Goal: Obtain resource: Download file/media

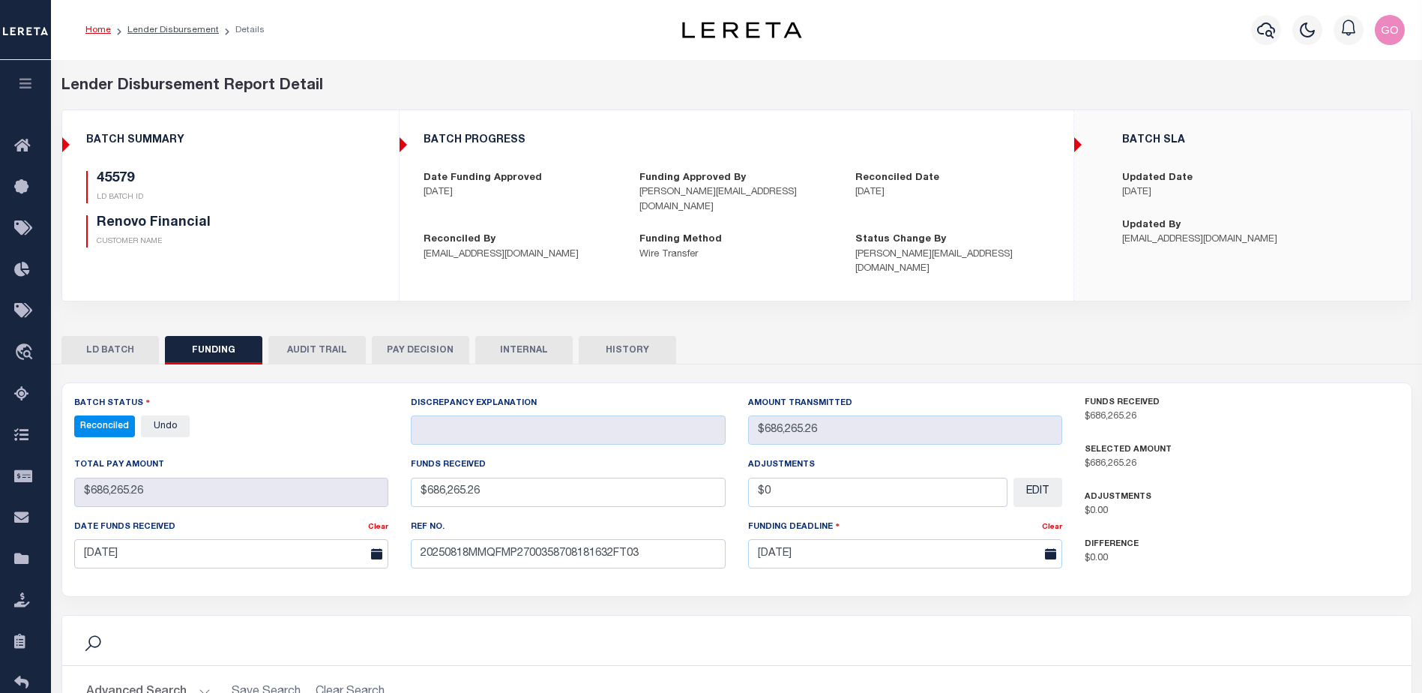
select select "100"
click at [408, 228] on div "BATCH PROGRESS Date Funding Approved [DATE] Funding Approved By [PERSON_NAME][E…" at bounding box center [736, 205] width 672 height 166
click at [340, 176] on div "45579 LD BATCH ID Renovo Financial CUSTOMER NAME" at bounding box center [230, 209] width 289 height 76
click at [1269, 31] on icon "button" at bounding box center [1266, 30] width 18 height 18
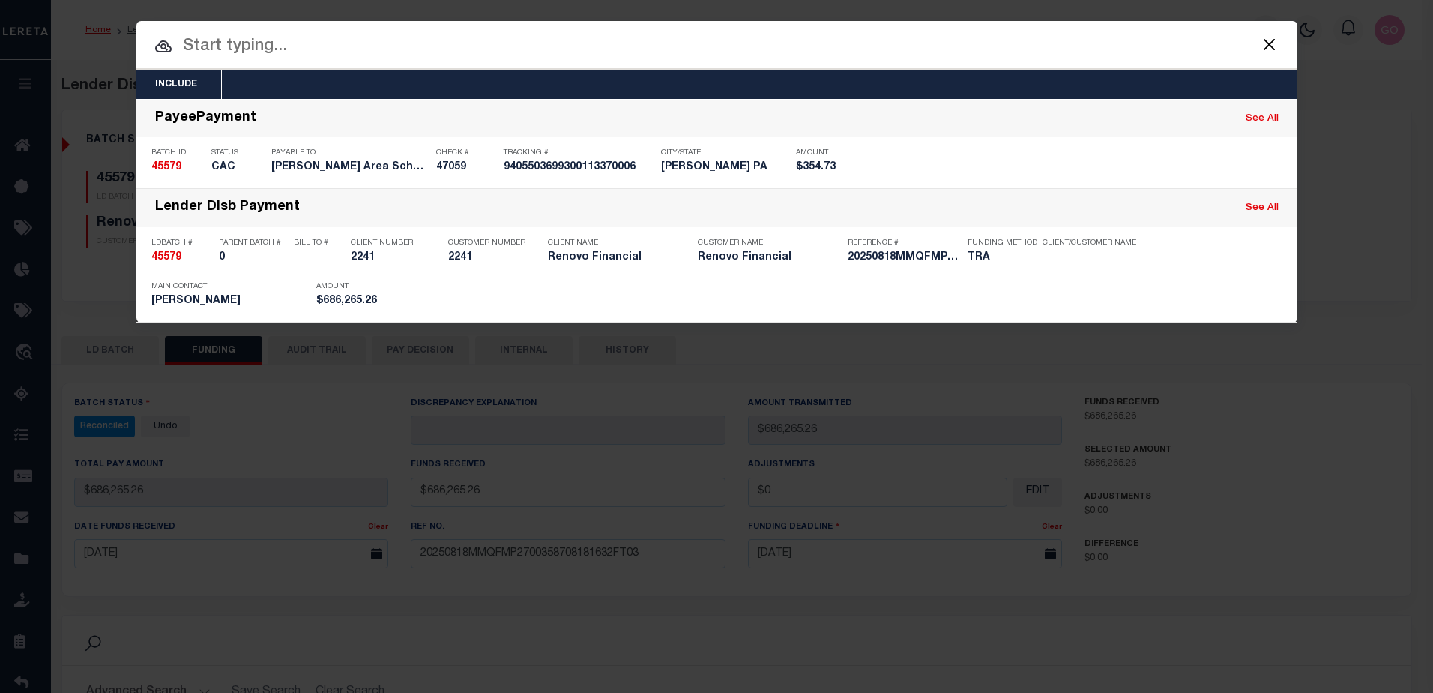
click at [377, 41] on input "text" at bounding box center [716, 47] width 1161 height 26
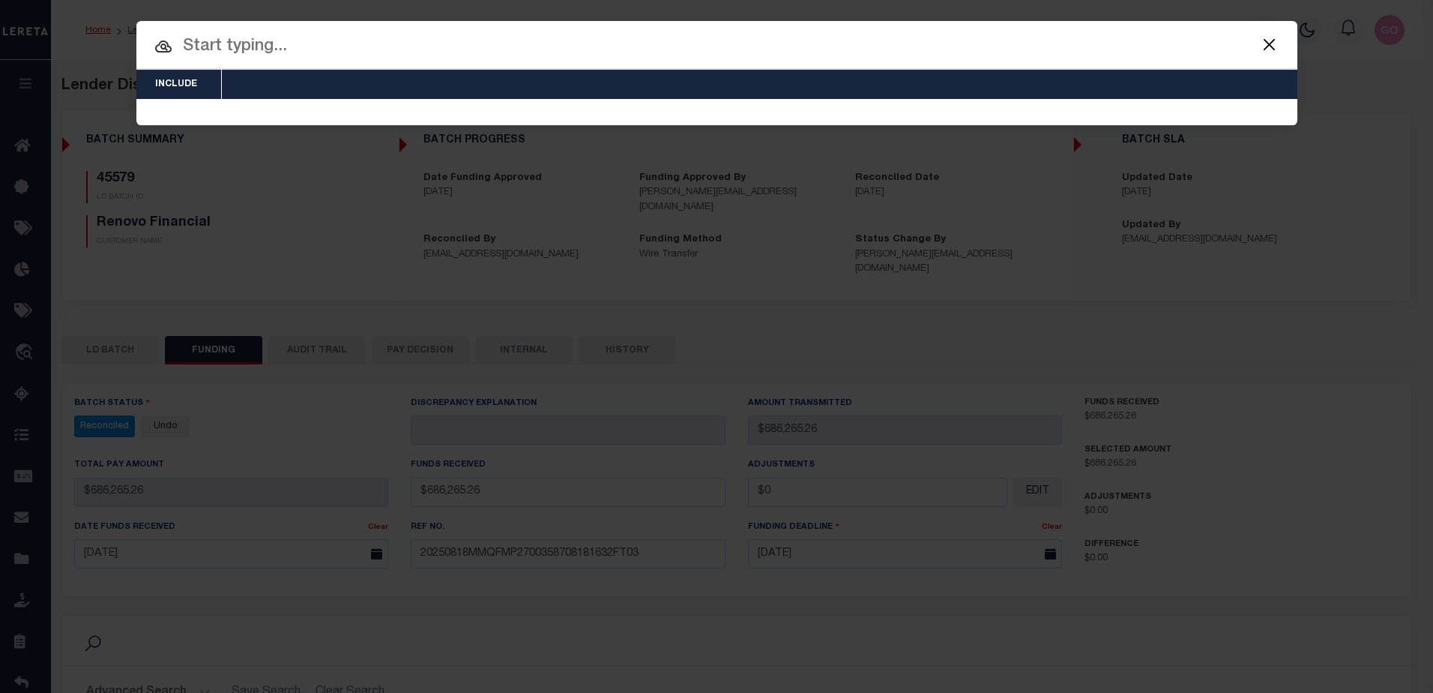
click at [1270, 43] on button "Close" at bounding box center [1269, 43] width 19 height 19
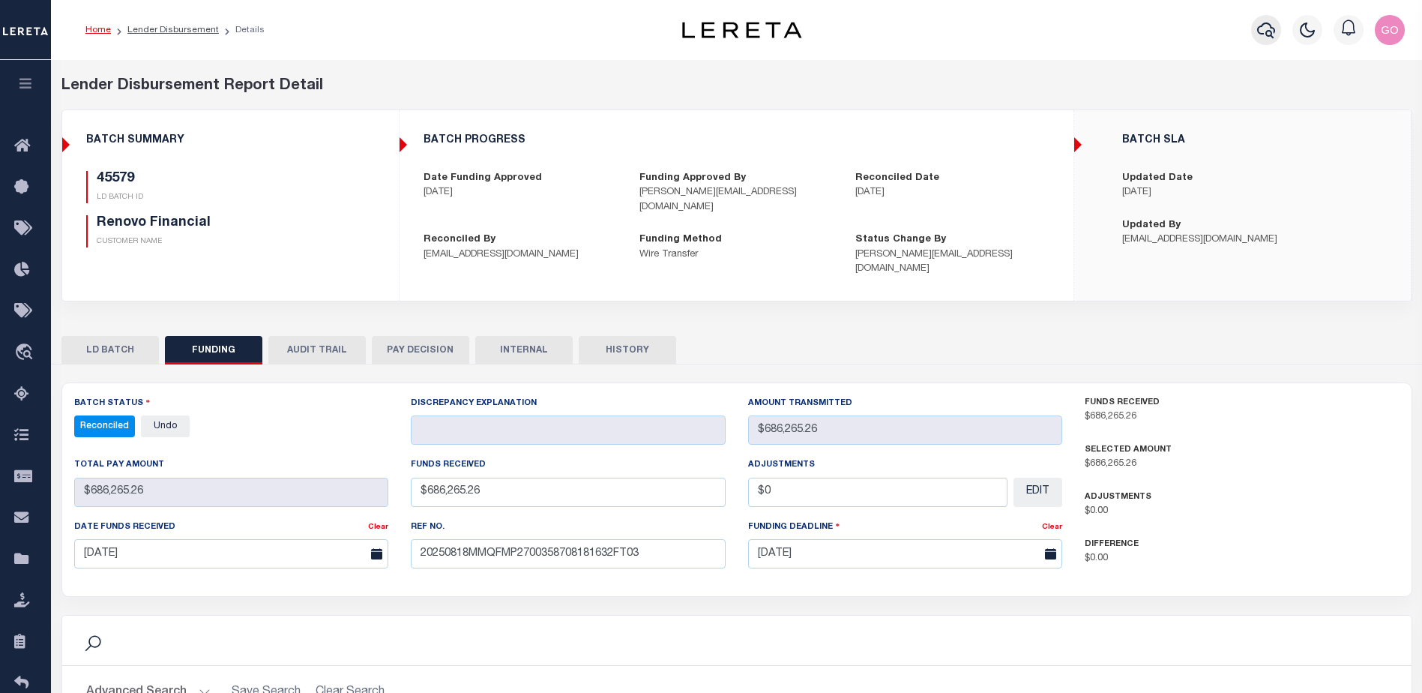
click at [1270, 34] on icon "button" at bounding box center [1266, 30] width 18 height 18
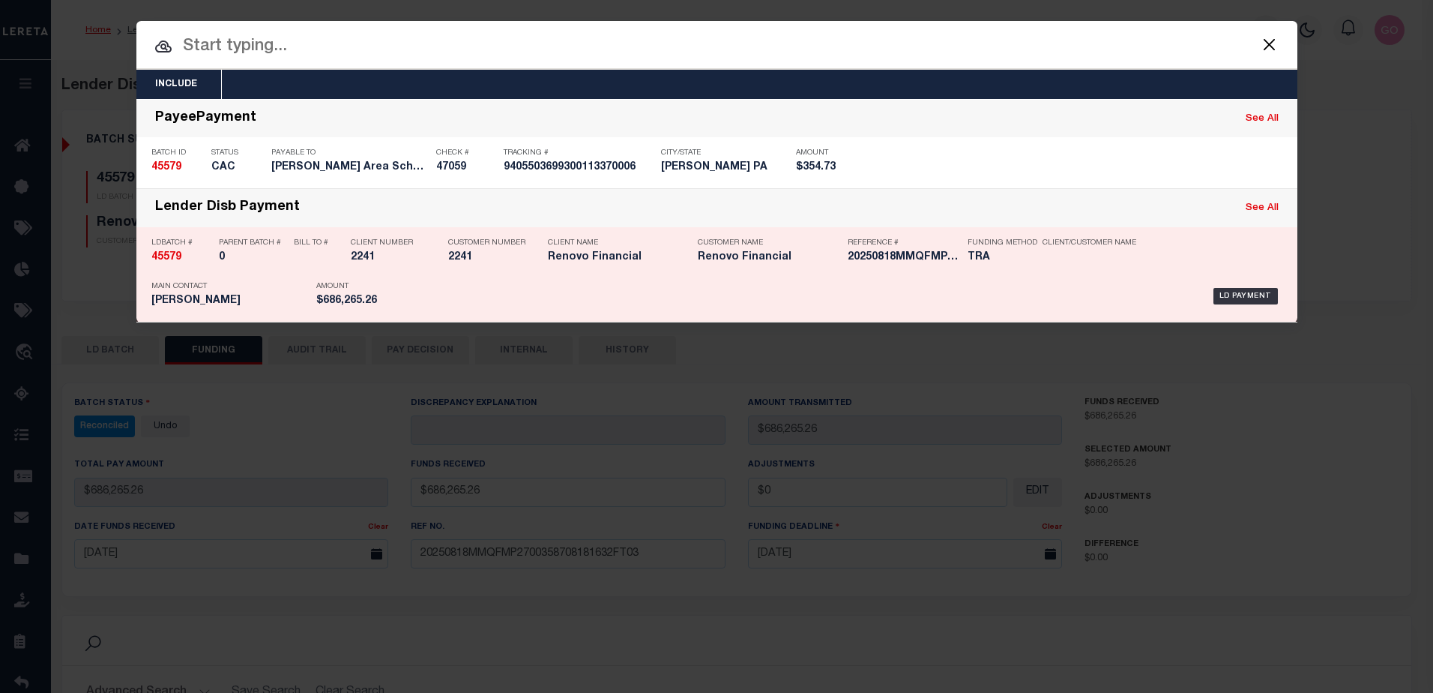
click at [162, 259] on strong "45579" at bounding box center [166, 257] width 30 height 10
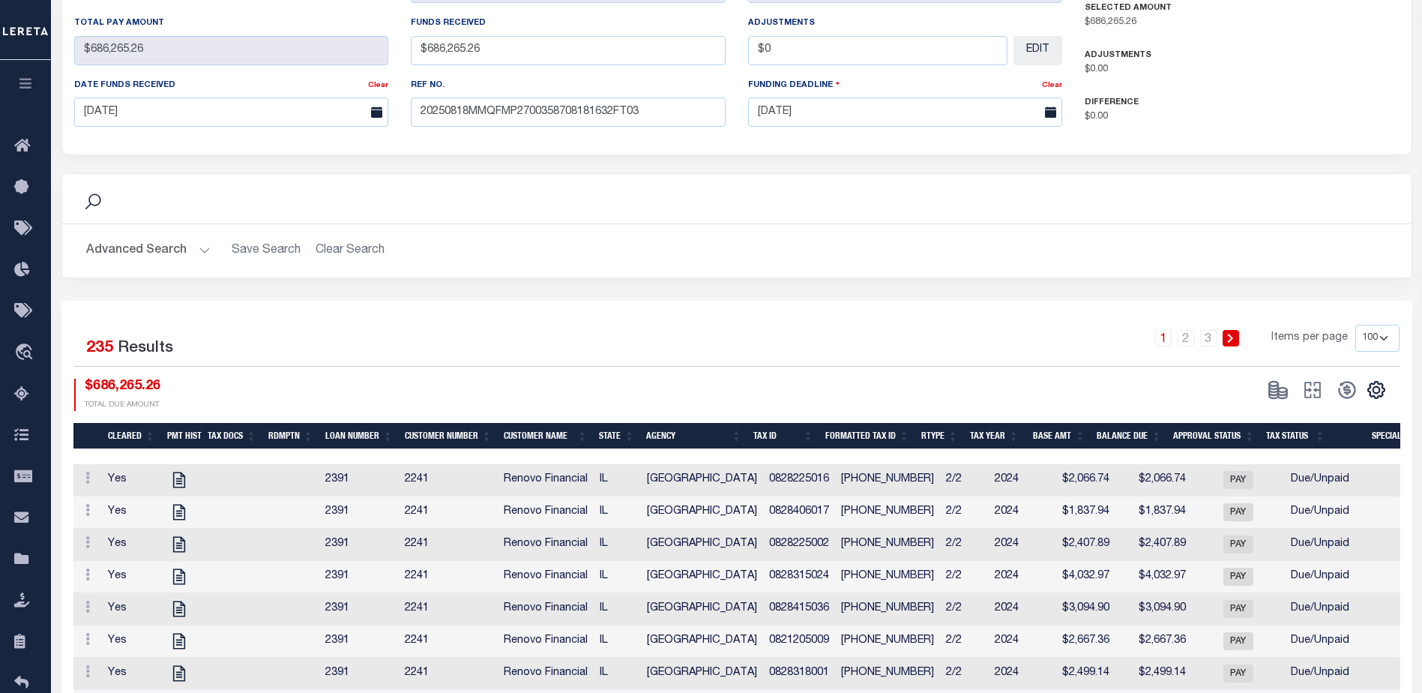
scroll to position [450, 0]
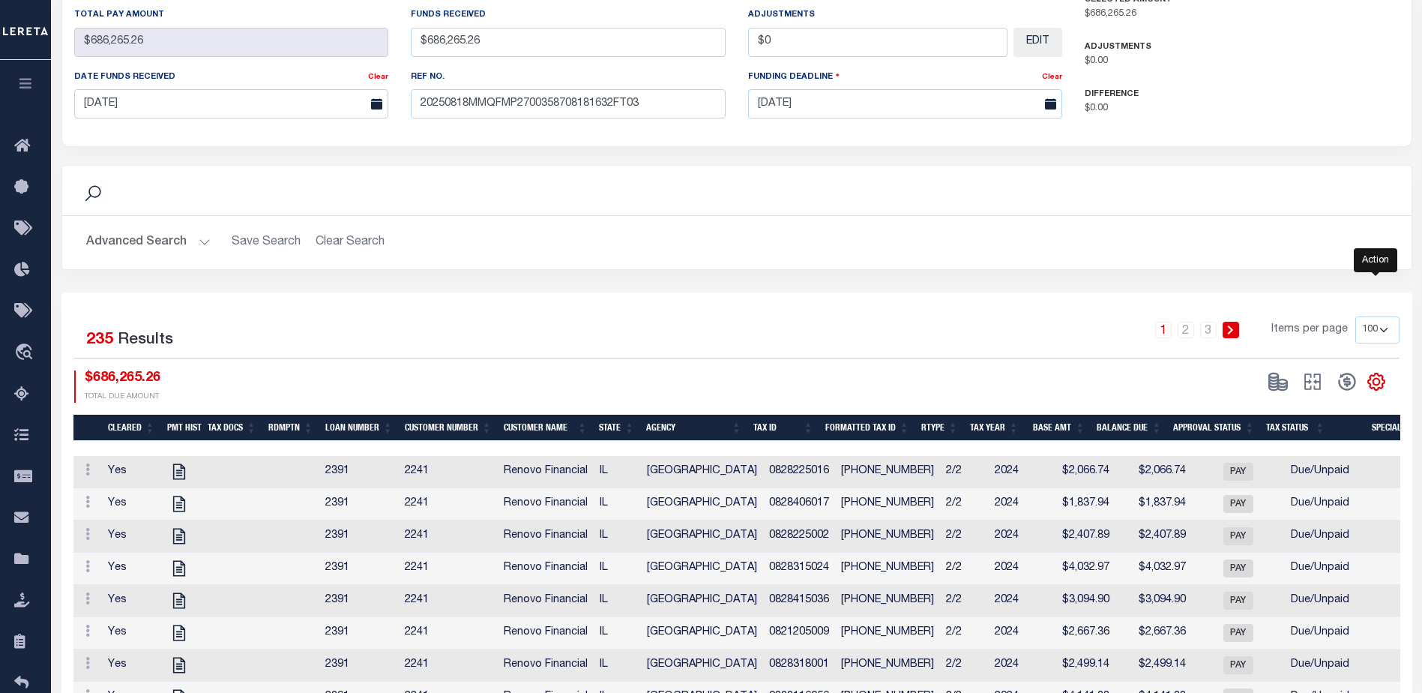
click at [1378, 372] on icon "" at bounding box center [1376, 381] width 19 height 19
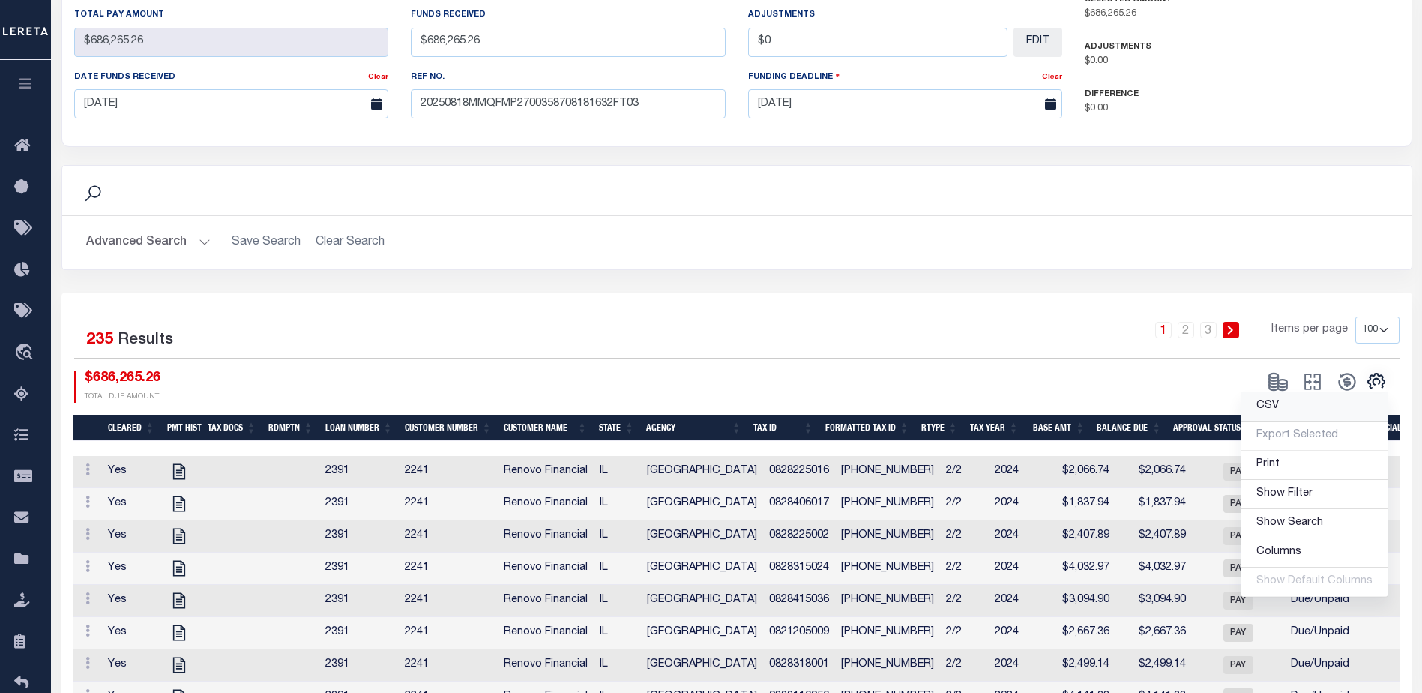
click at [1274, 400] on span "CSV" at bounding box center [1267, 405] width 22 height 10
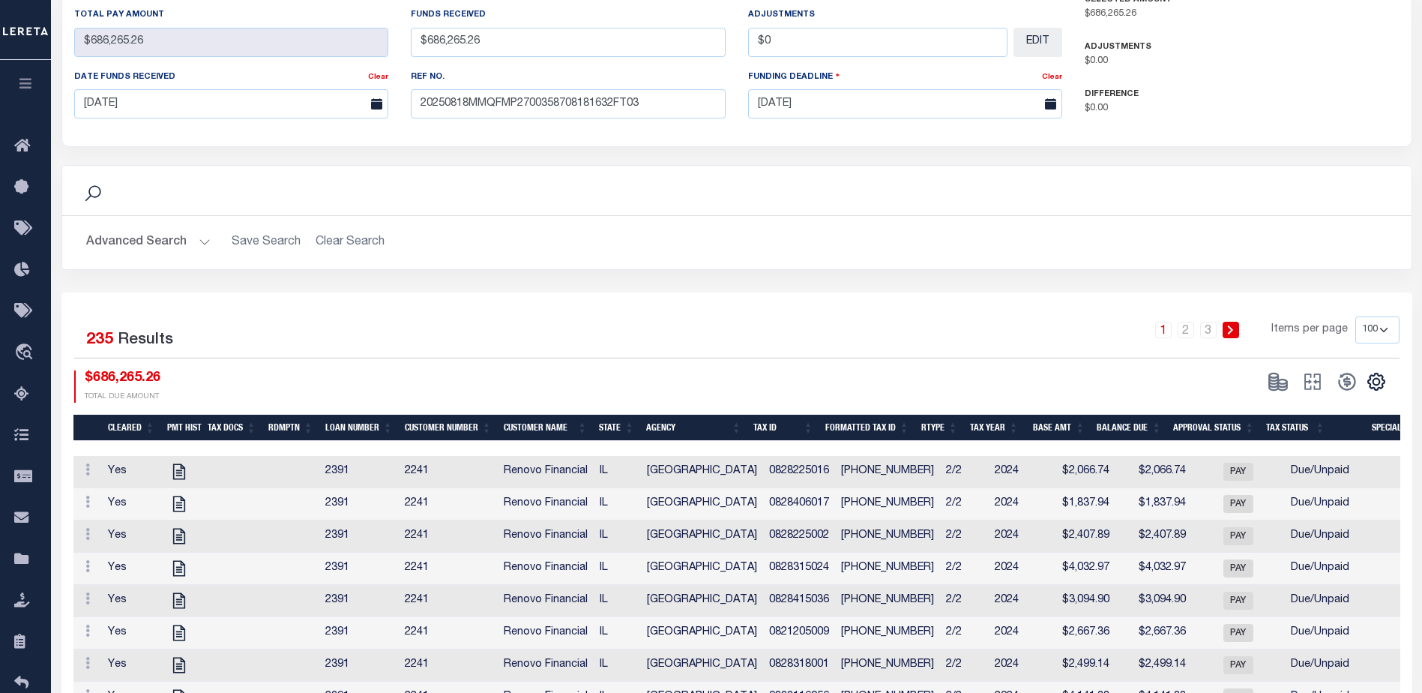
click at [719, 192] on div "Search" at bounding box center [736, 190] width 1349 height 49
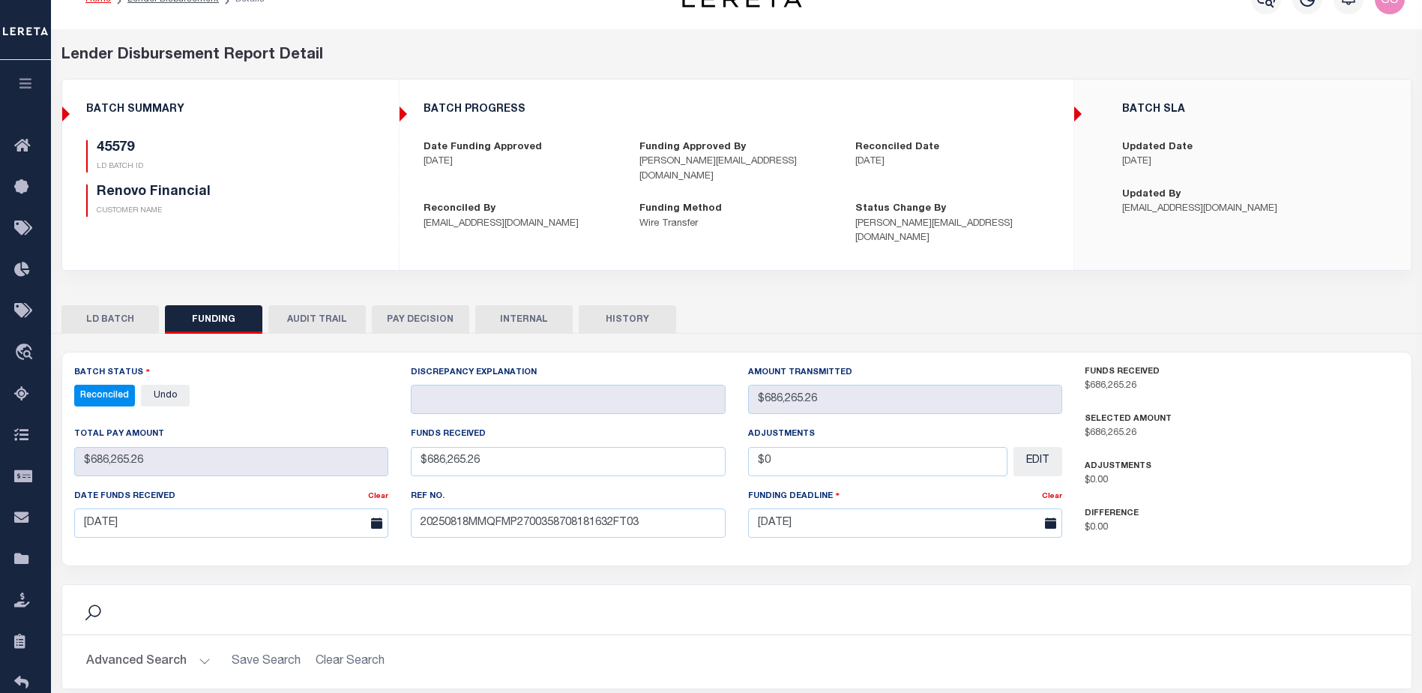
scroll to position [0, 0]
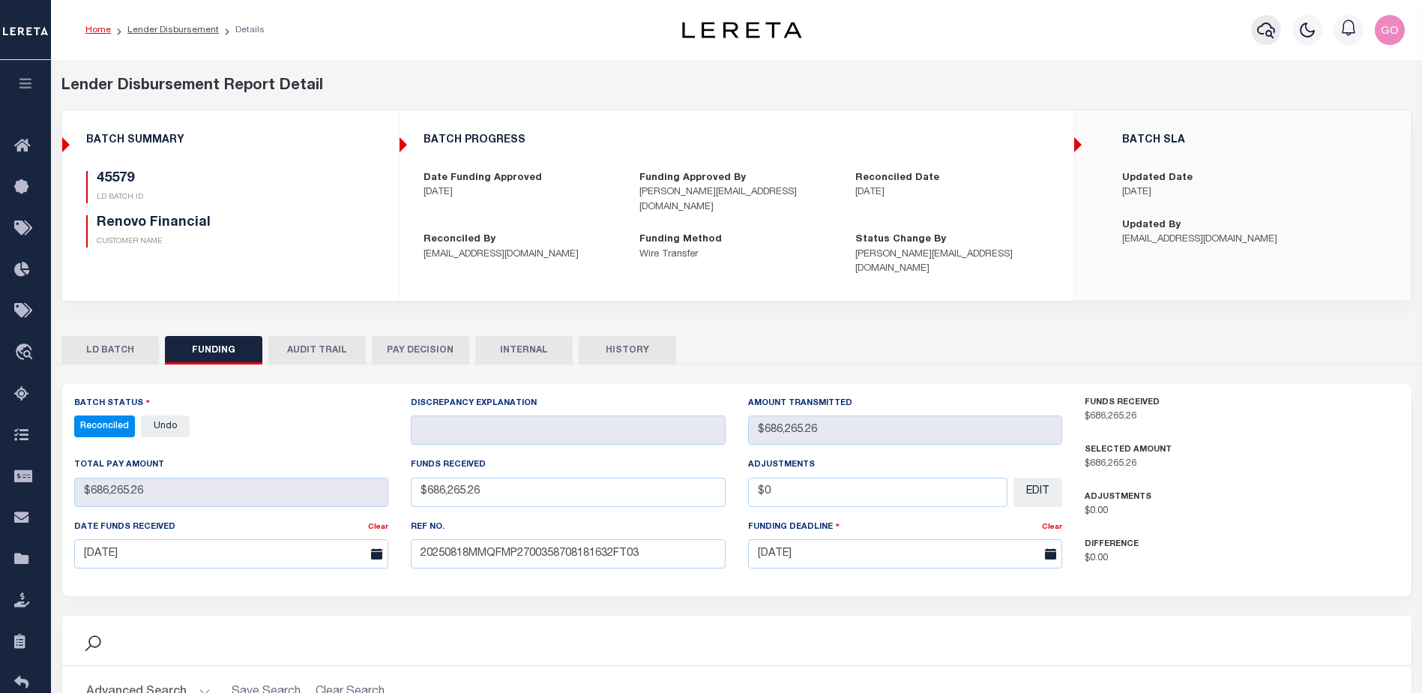
click at [1263, 29] on icon "button" at bounding box center [1266, 30] width 18 height 18
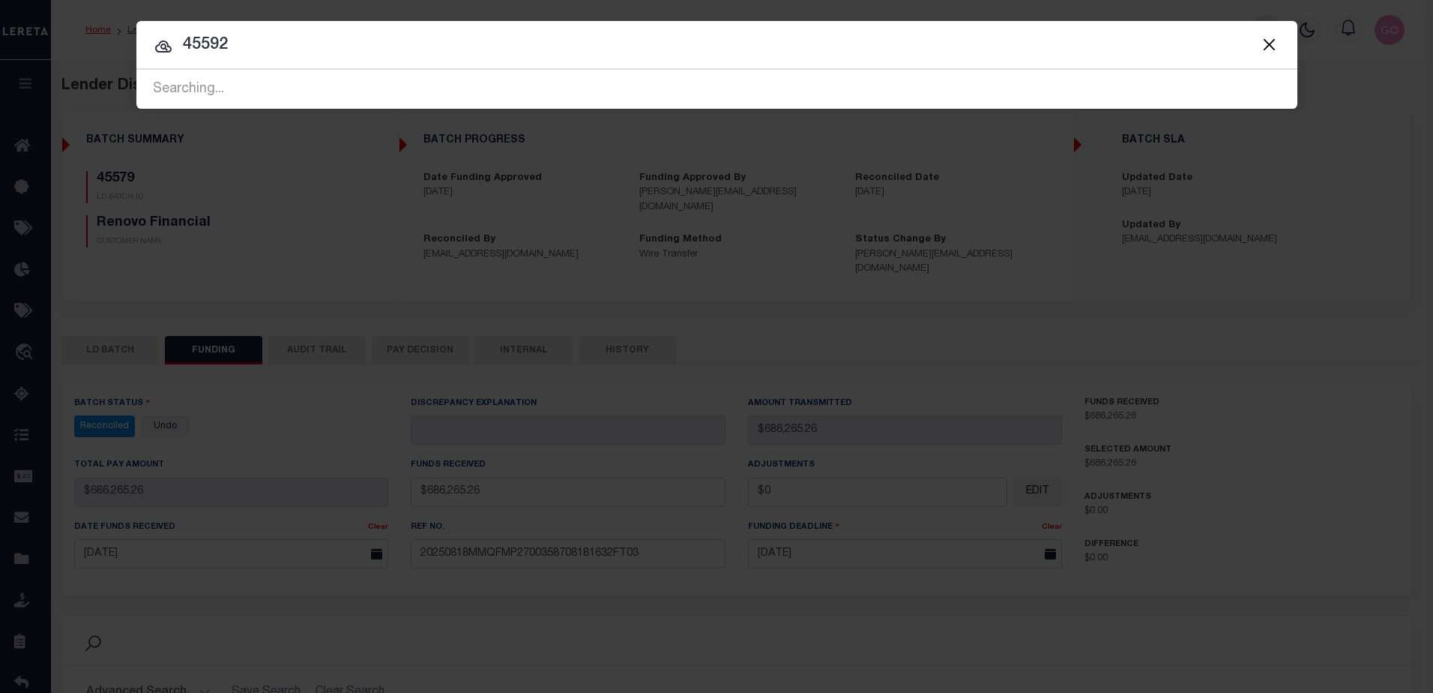
type input "45592"
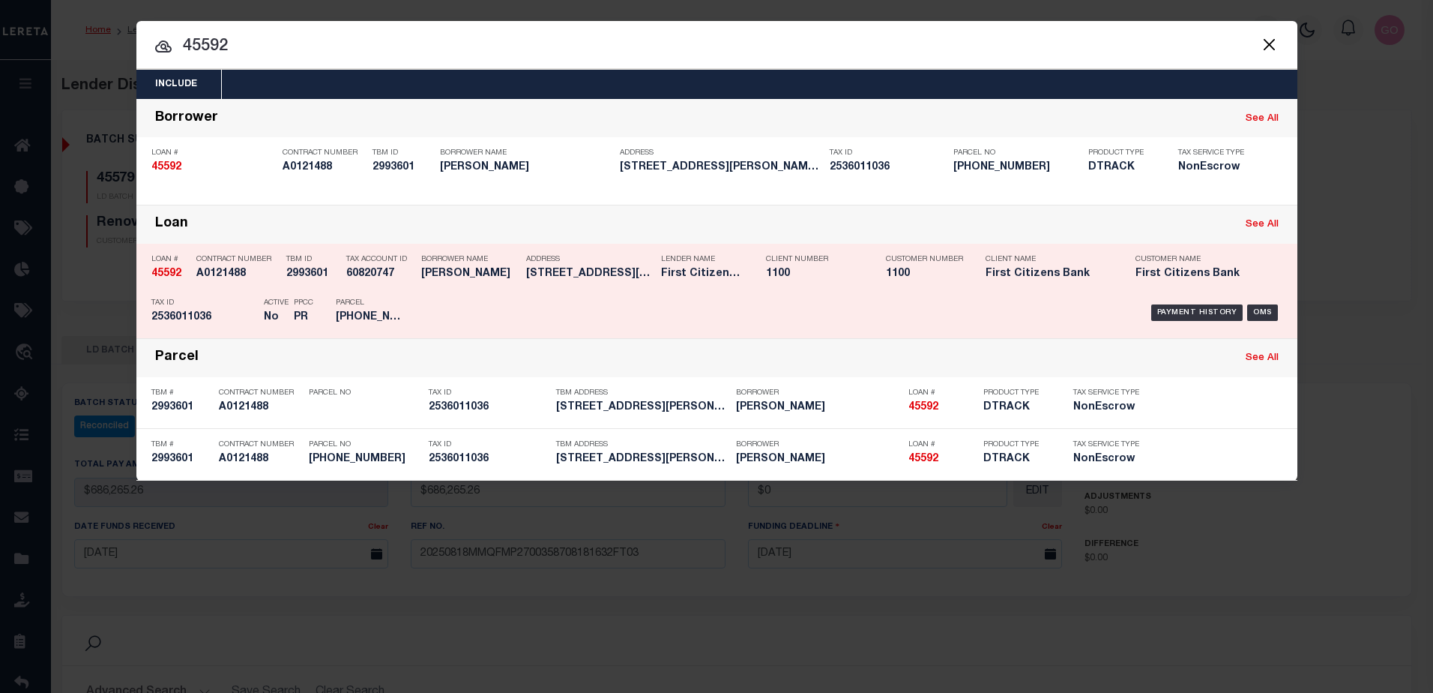
click at [163, 274] on strong "45592" at bounding box center [166, 273] width 30 height 10
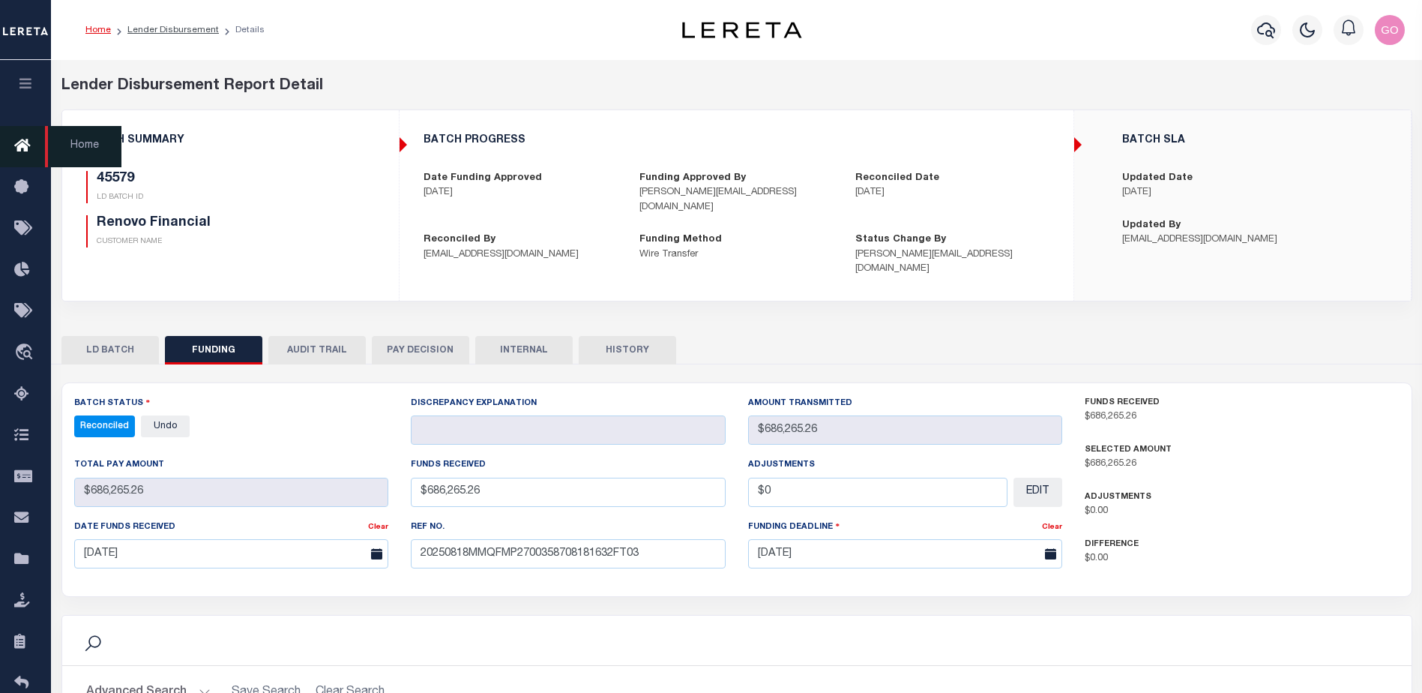
click at [22, 148] on icon at bounding box center [26, 146] width 24 height 19
